Goal: Navigation & Orientation: Find specific page/section

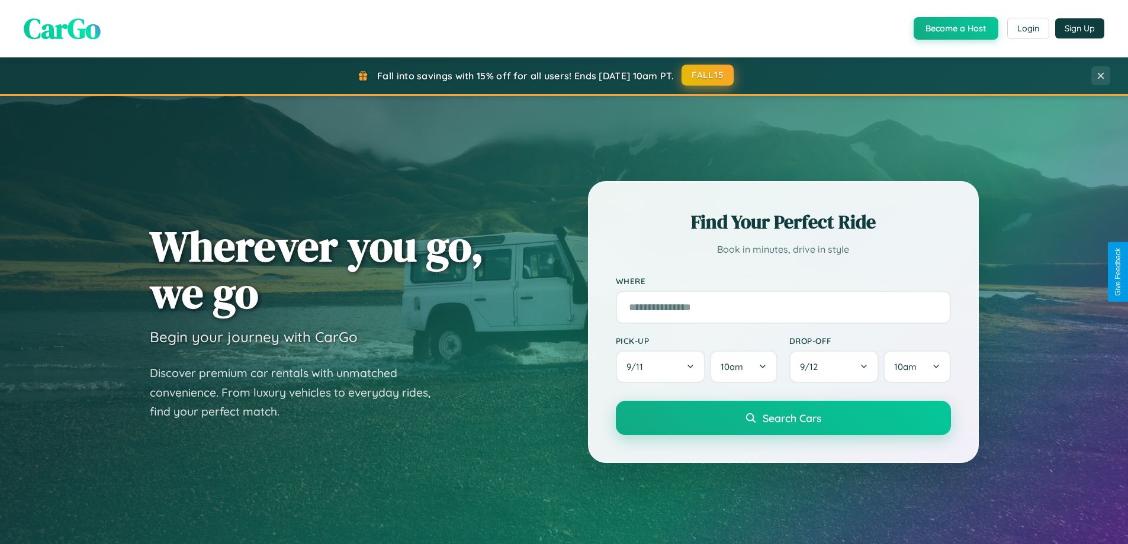
click at [708, 76] on button "FALL15" at bounding box center [707, 75] width 52 height 21
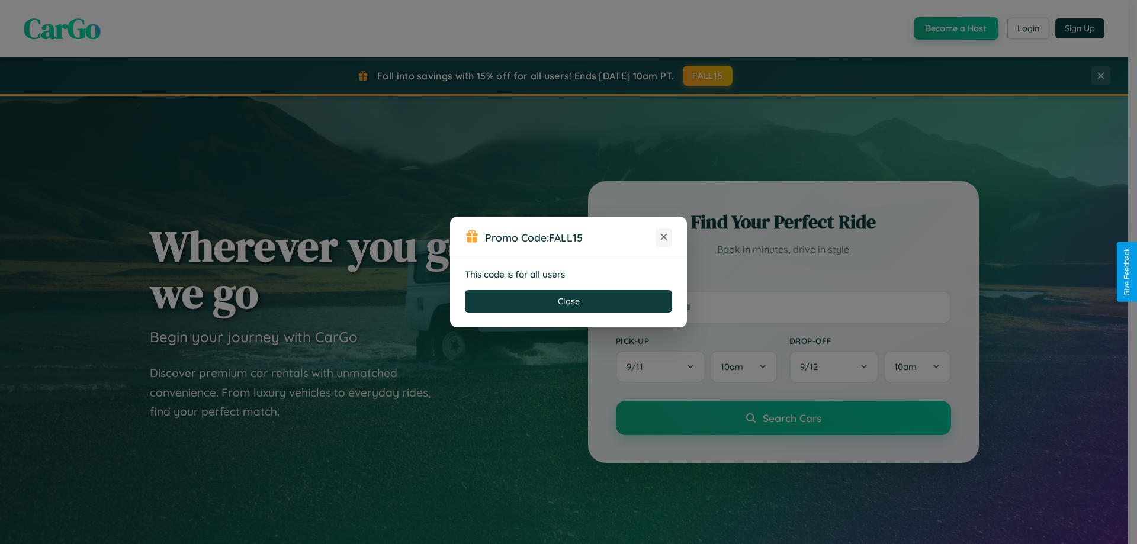
click at [664, 237] on icon at bounding box center [664, 237] width 12 height 12
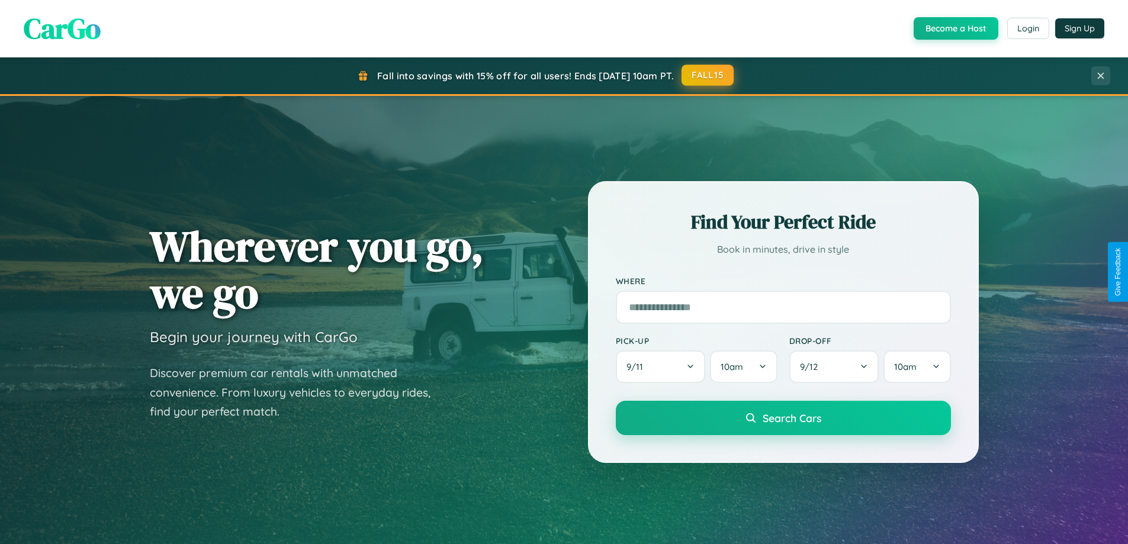
click at [708, 76] on button "FALL15" at bounding box center [707, 75] width 52 height 21
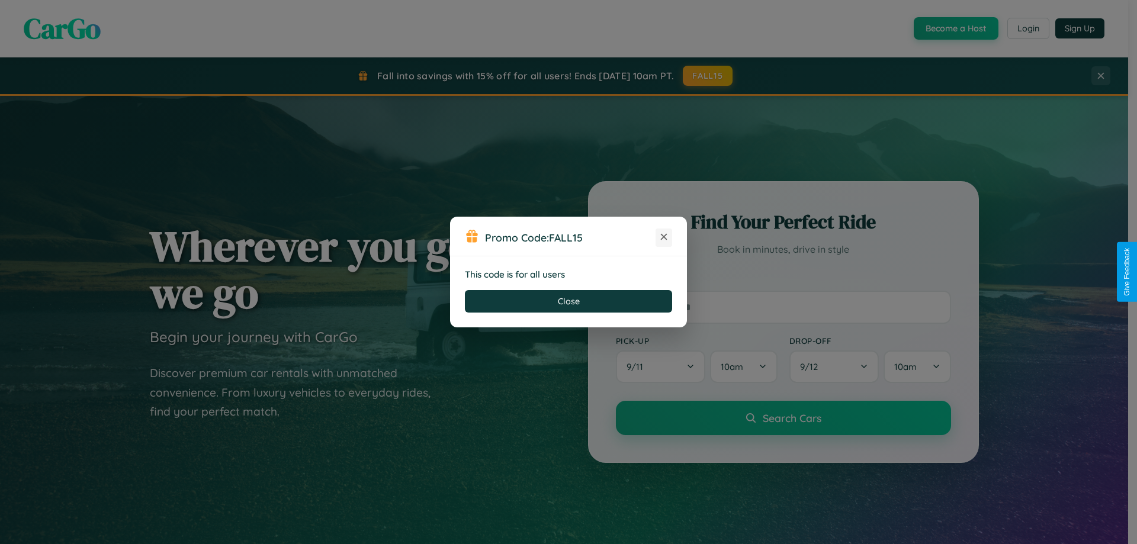
click at [664, 237] on icon at bounding box center [664, 237] width 12 height 12
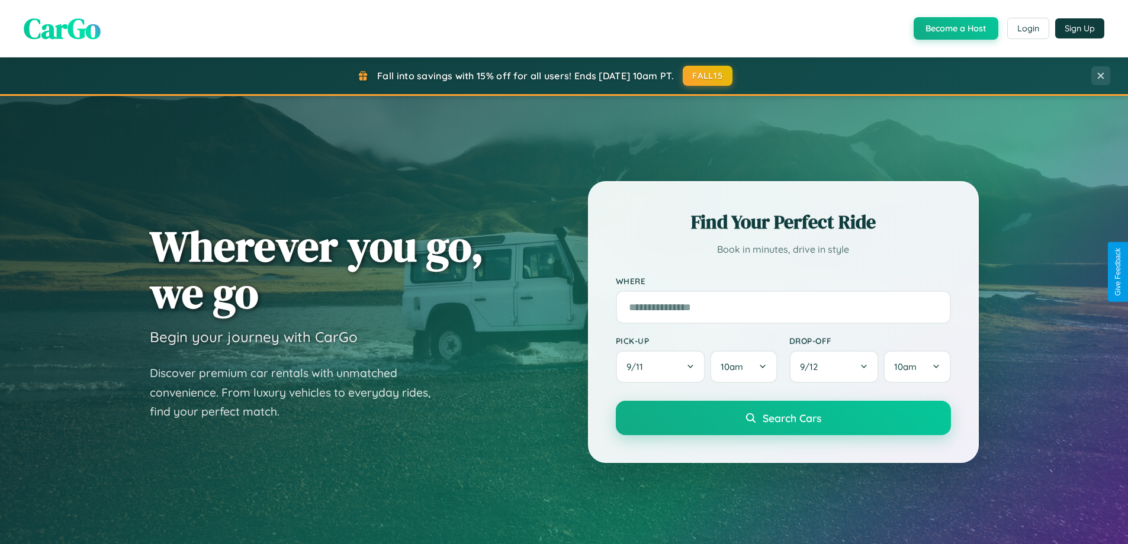
scroll to position [815, 0]
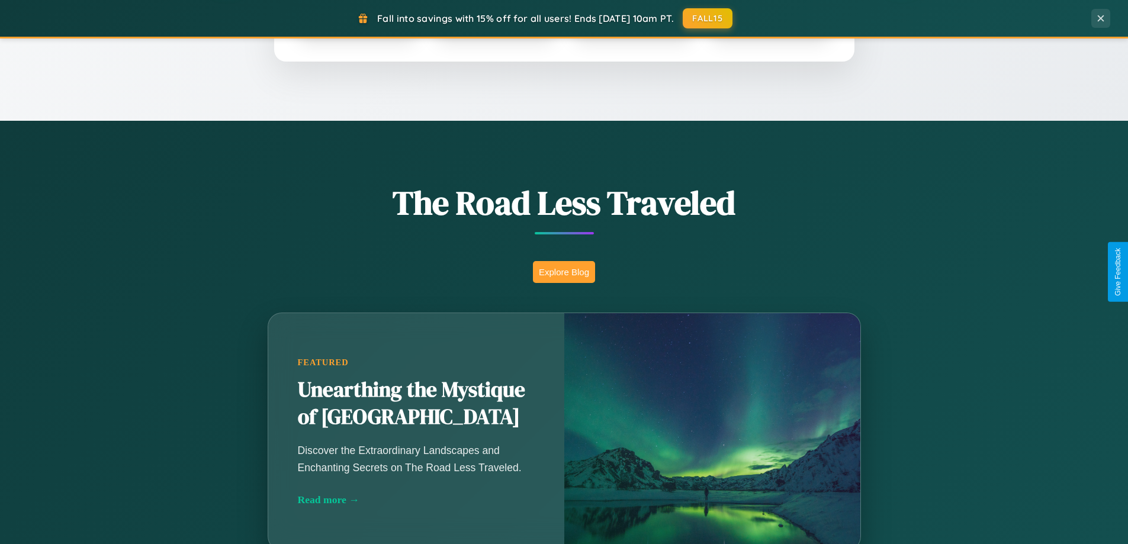
click at [564, 272] on button "Explore Blog" at bounding box center [564, 272] width 62 height 22
